Goal: Task Accomplishment & Management: Use online tool/utility

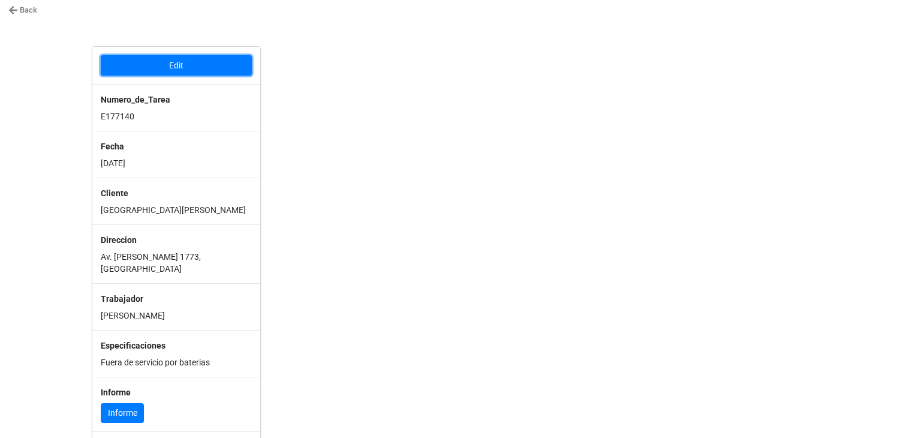
click at [198, 61] on button "Edit" at bounding box center [176, 65] width 151 height 20
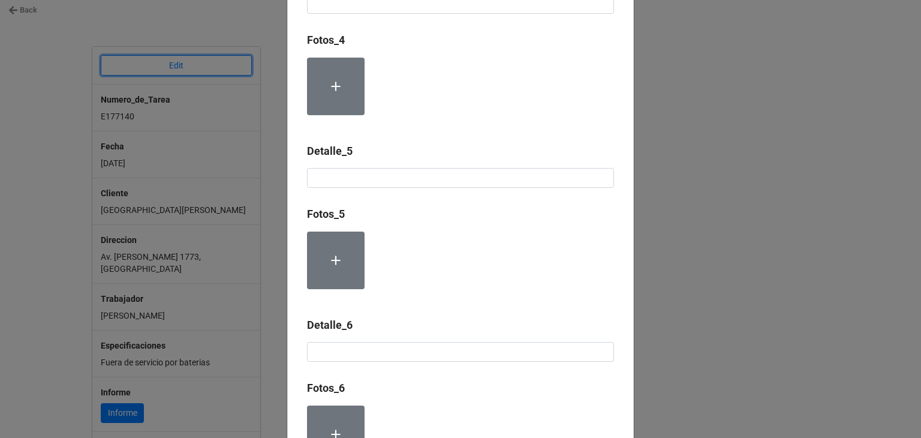
type textarea "x"
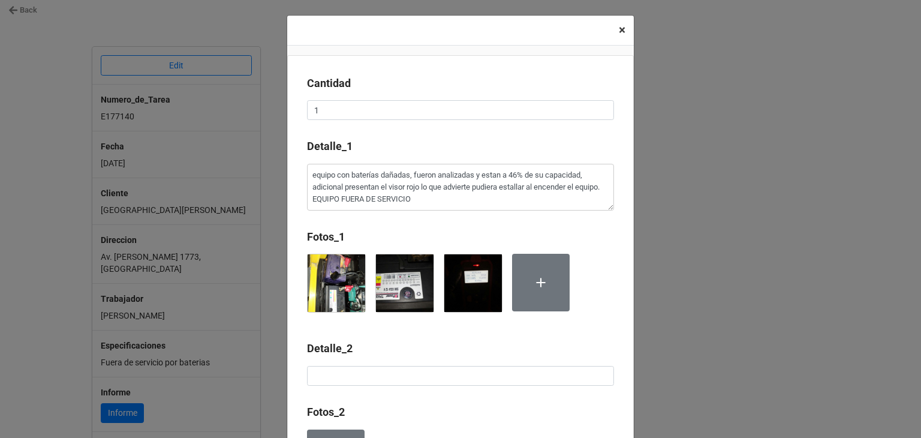
click at [625, 35] on button "× Close" at bounding box center [621, 30] width 23 height 29
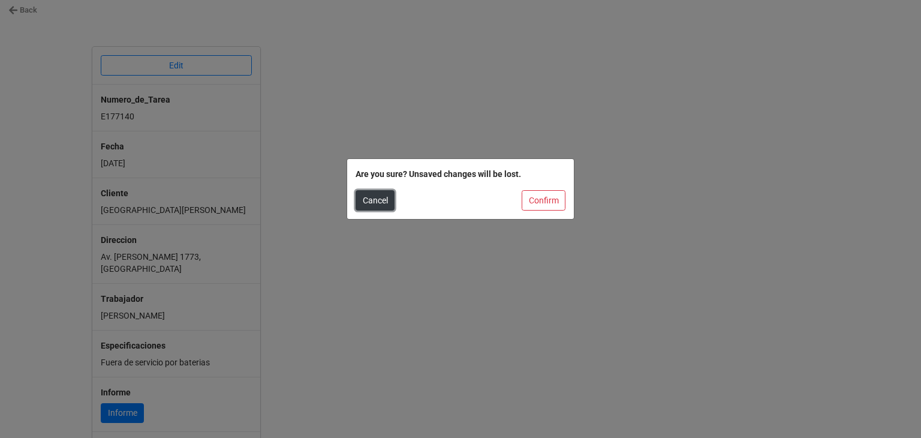
click at [379, 195] on button "Cancel" at bounding box center [374, 200] width 39 height 20
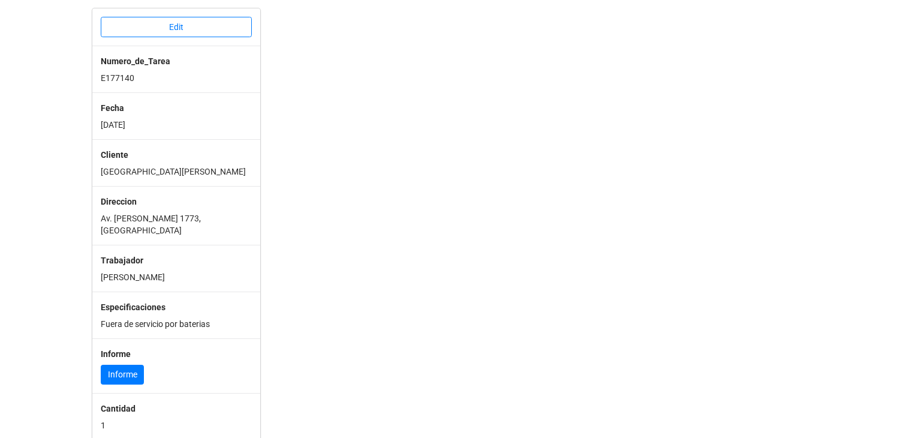
scroll to position [120, 0]
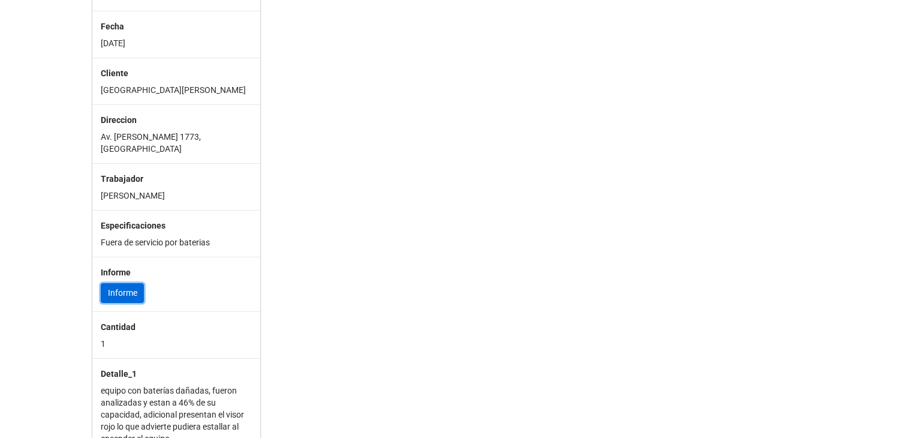
click at [134, 286] on link "Informe" at bounding box center [122, 293] width 43 height 20
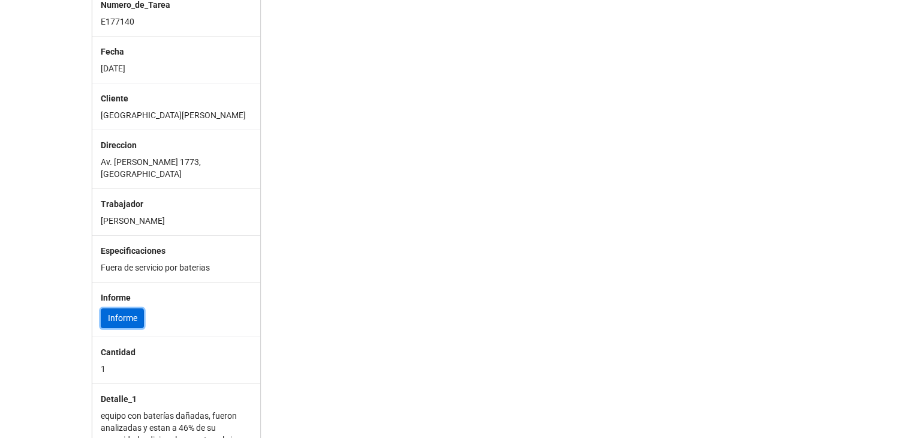
scroll to position [0, 0]
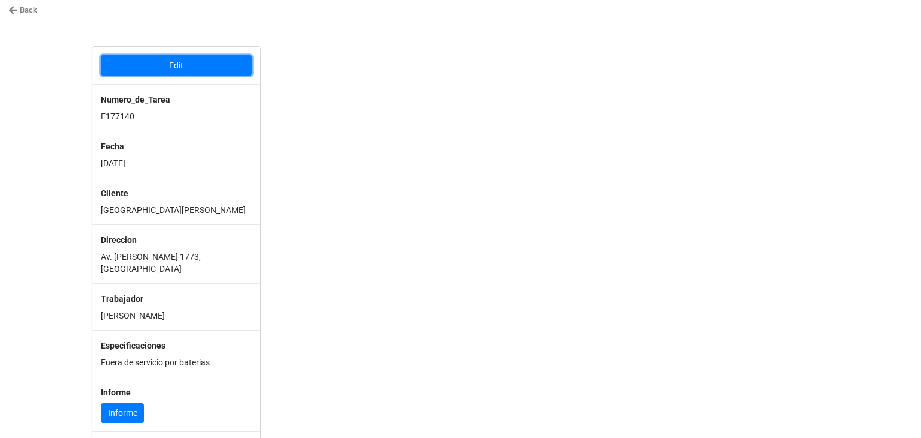
click at [195, 64] on button "Edit" at bounding box center [176, 65] width 151 height 20
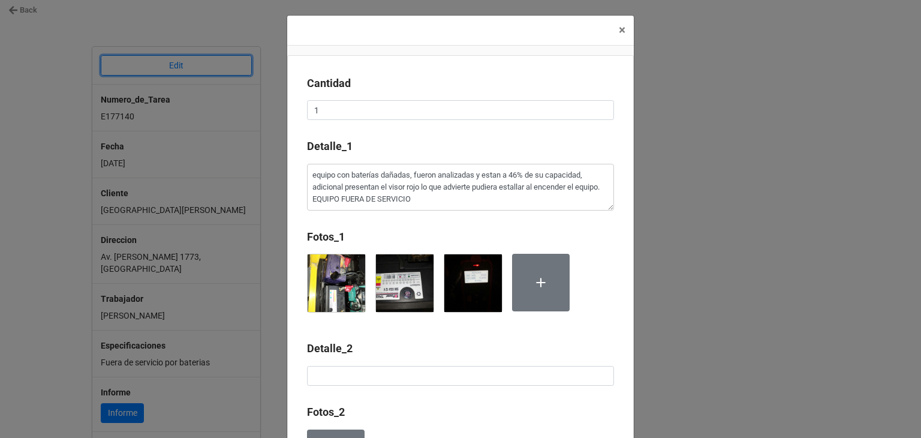
type textarea "x"
click at [619, 34] on span "×" at bounding box center [622, 30] width 7 height 14
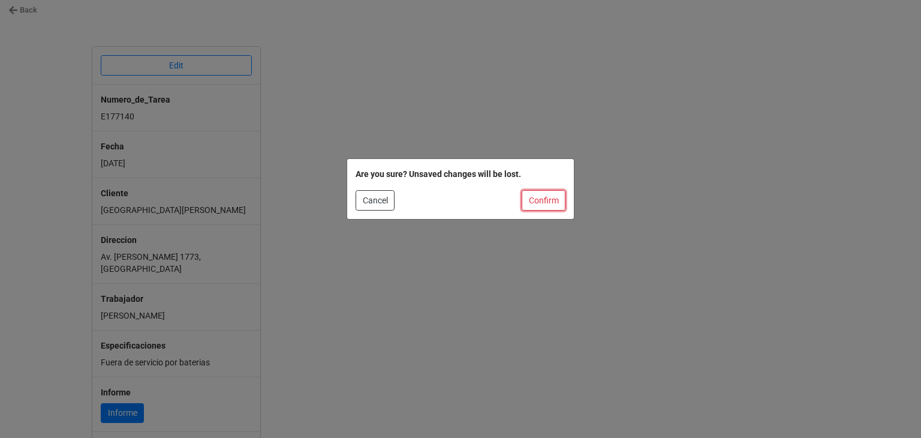
drag, startPoint x: 546, startPoint y: 203, endPoint x: 544, endPoint y: 180, distance: 23.4
click at [547, 203] on button "Confirm" at bounding box center [543, 200] width 44 height 20
